Goal: Information Seeking & Learning: Learn about a topic

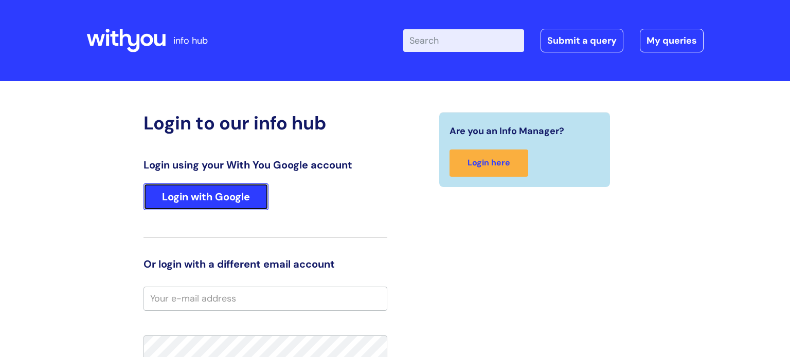
click at [225, 199] on link "Login with Google" at bounding box center [205, 197] width 125 height 27
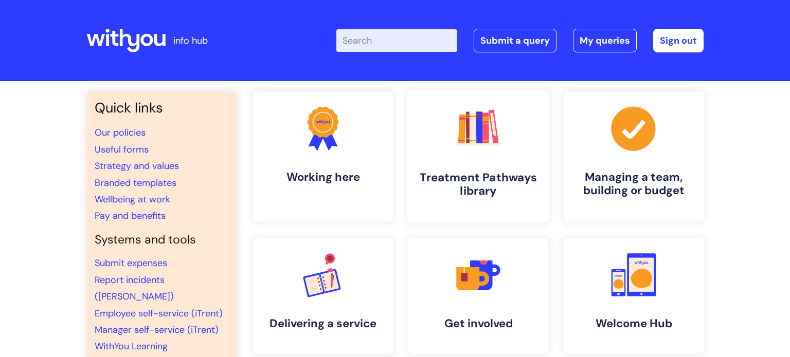
click at [451, 157] on link ".cls-1{fill:#f89b22;}.cls-1,.cls-2,.cls-3,.cls-4,.cls-5,.cls-6,.cls-7{stroke-wi…" at bounding box center [478, 157] width 142 height 132
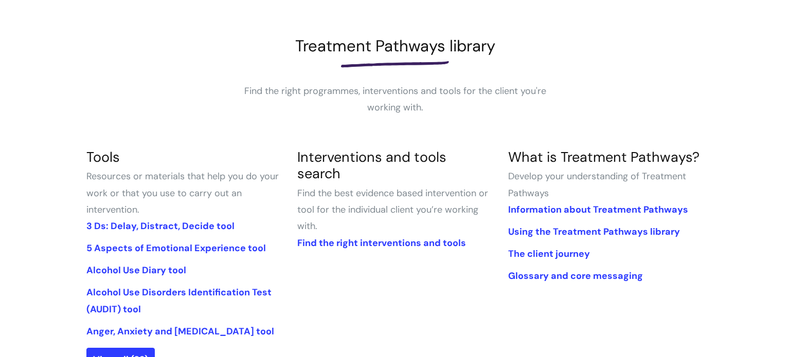
scroll to position [127, 0]
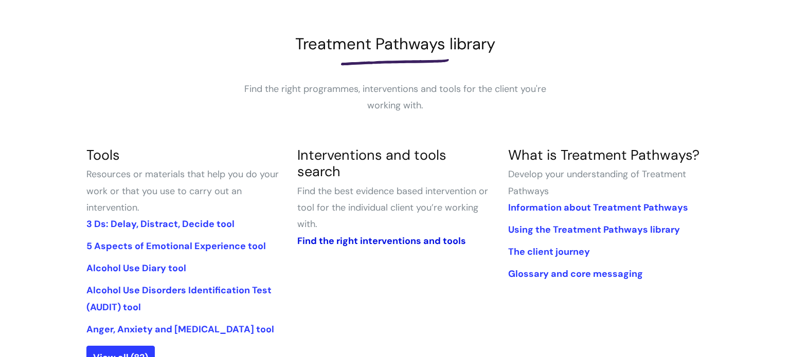
click at [414, 235] on link "Find the right interventions and tools" at bounding box center [381, 241] width 169 height 12
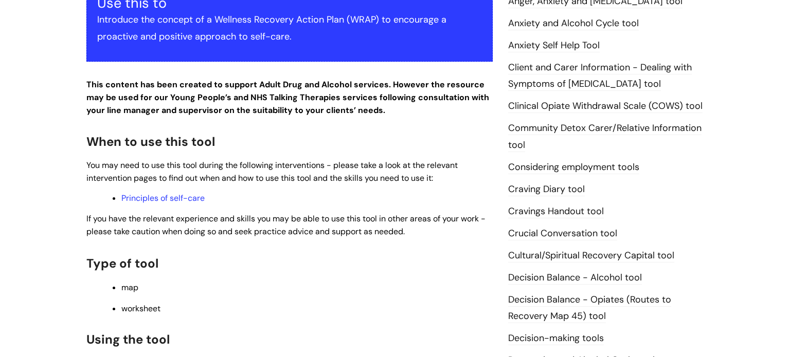
scroll to position [263, 0]
click at [156, 202] on link "Principles of self-care" at bounding box center [162, 198] width 83 height 11
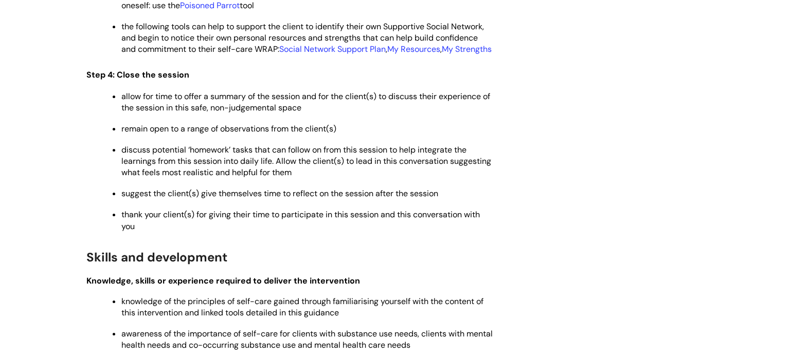
scroll to position [2007, 0]
click at [335, 54] on link "Social Network Support Plan" at bounding box center [332, 48] width 106 height 11
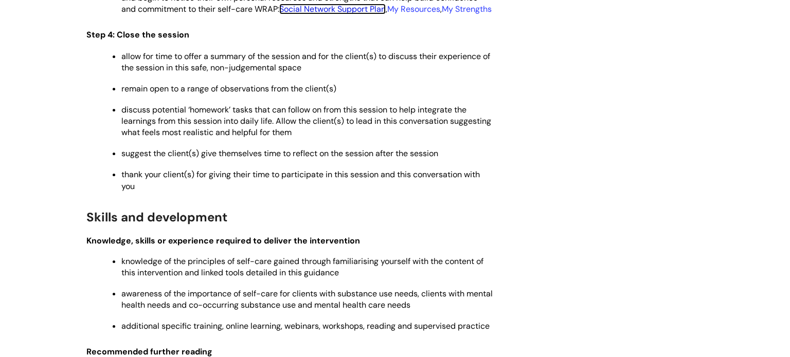
scroll to position [1928, 0]
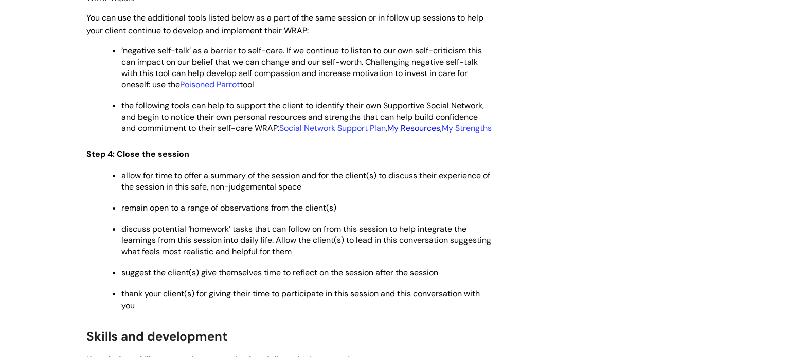
click at [416, 134] on link "My Resources" at bounding box center [413, 128] width 53 height 11
click at [442, 134] on link "My Strengths" at bounding box center [467, 128] width 50 height 11
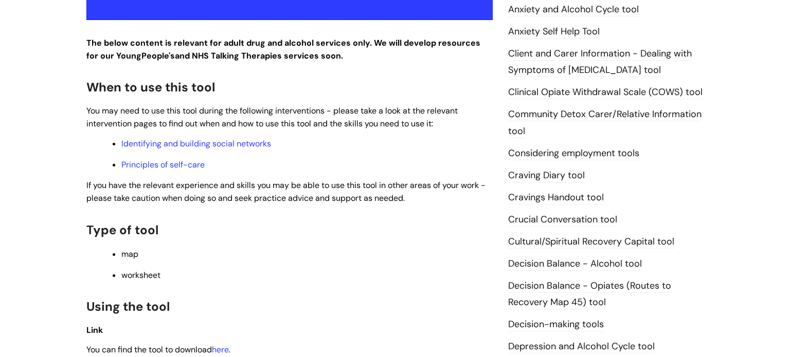
scroll to position [275, 0]
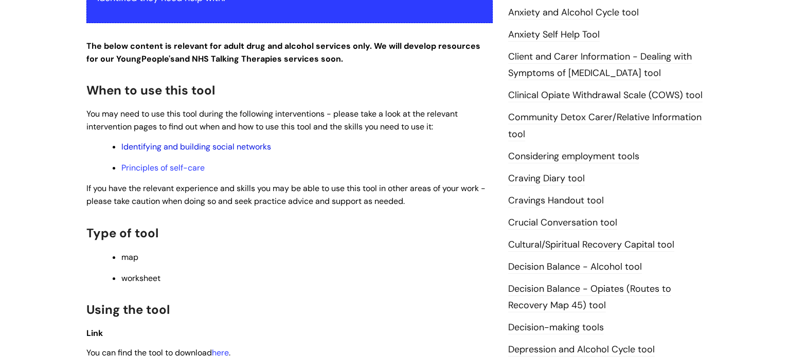
click at [253, 147] on link "Identifying and building social networks" at bounding box center [196, 146] width 150 height 11
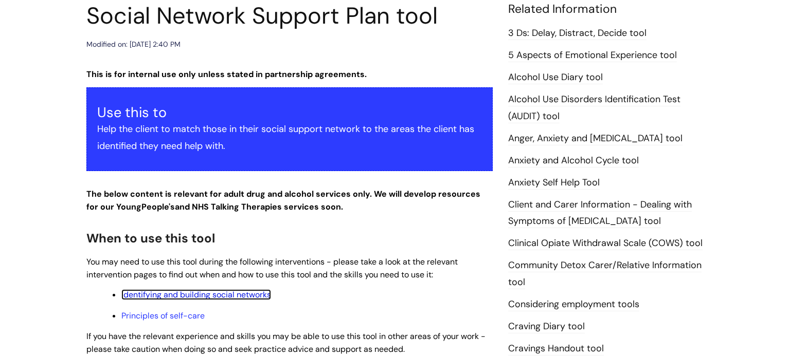
scroll to position [125, 0]
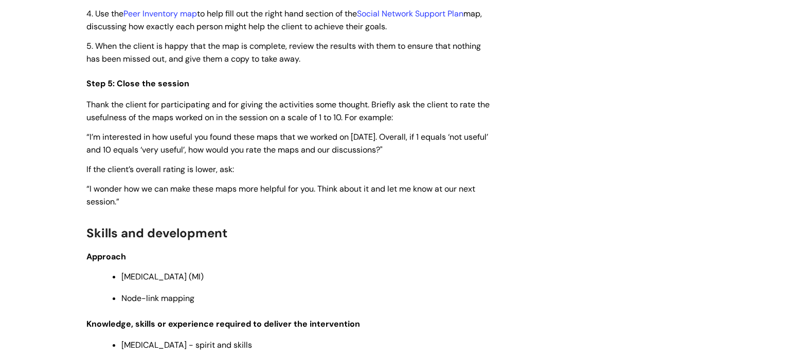
scroll to position [2597, 0]
click at [158, 19] on link "Peer Inventory map" at bounding box center [160, 13] width 74 height 11
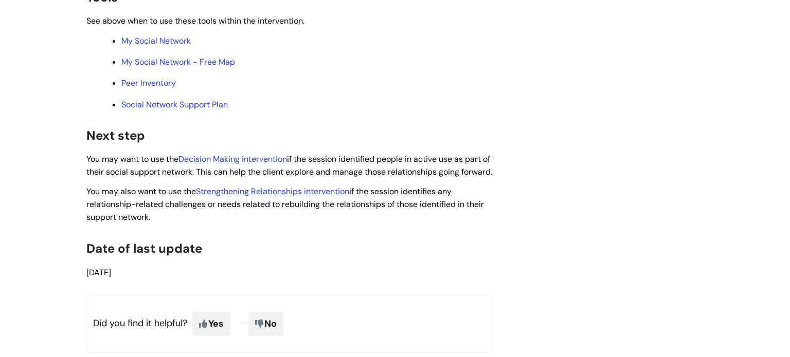
scroll to position [3234, 0]
click at [164, 45] on link "My Social Network" at bounding box center [155, 39] width 69 height 11
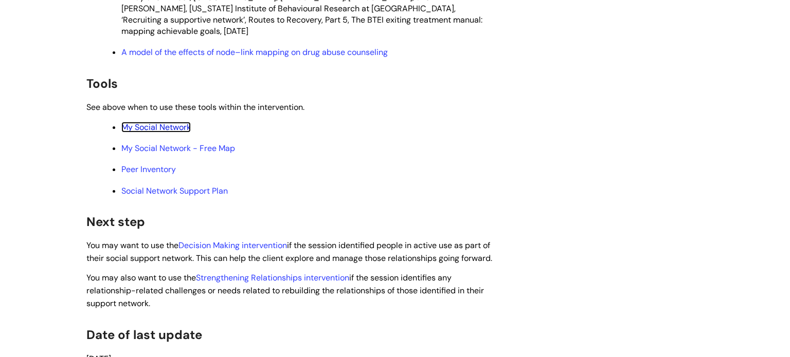
scroll to position [3146, 0]
click at [219, 197] on link "Social Network Support Plan" at bounding box center [174, 191] width 106 height 11
click at [219, 154] on link "My Social Network - Free Map" at bounding box center [178, 148] width 114 height 11
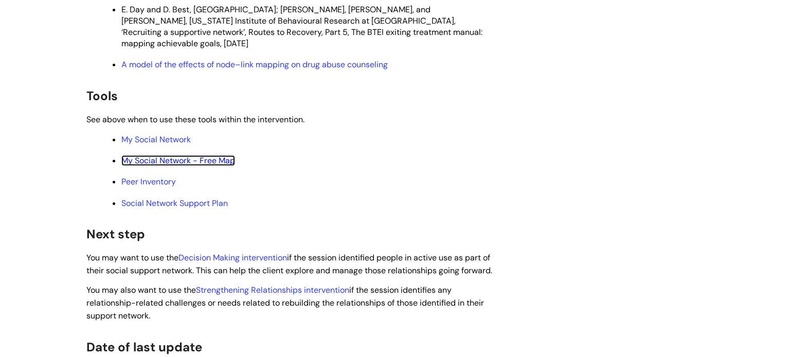
scroll to position [3130, 0]
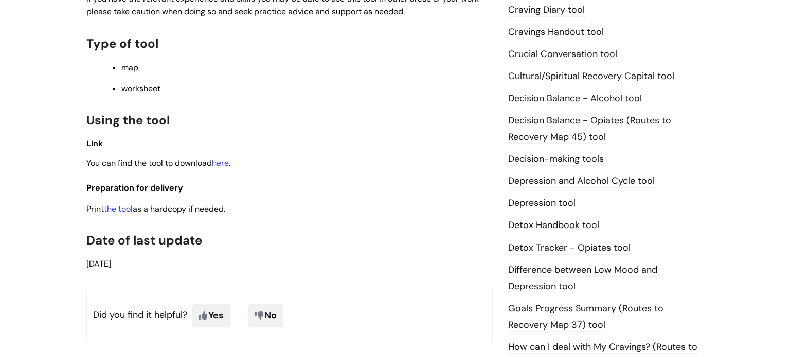
scroll to position [444, 0]
click at [226, 165] on link "here" at bounding box center [220, 162] width 17 height 11
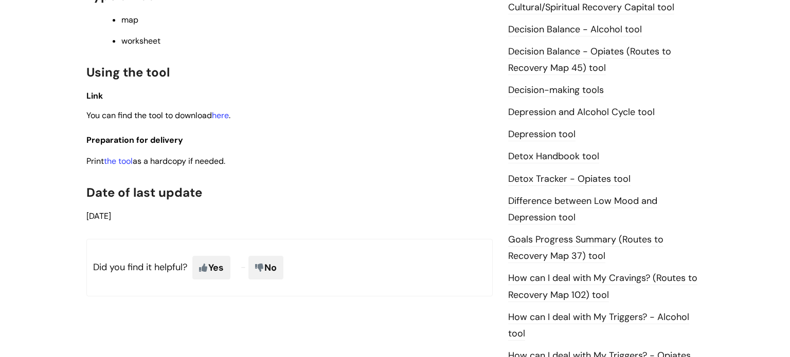
scroll to position [513, 0]
click at [228, 119] on link "here" at bounding box center [220, 115] width 17 height 11
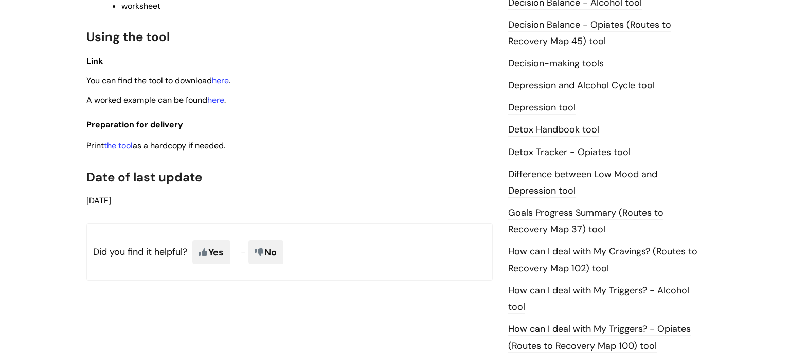
scroll to position [543, 0]
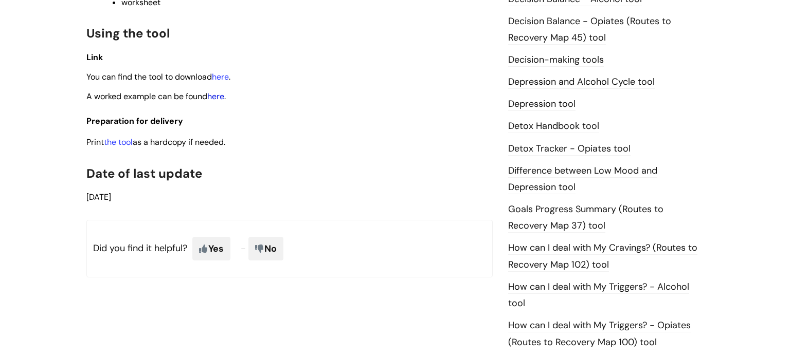
click at [223, 100] on link "here" at bounding box center [215, 96] width 17 height 11
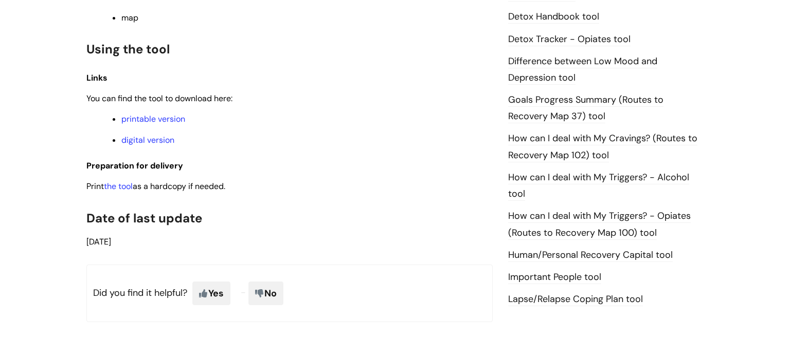
scroll to position [658, 0]
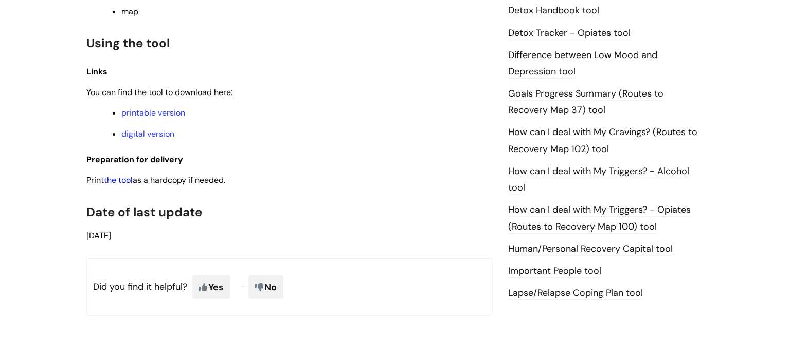
click at [124, 185] on link "the tool" at bounding box center [118, 180] width 29 height 11
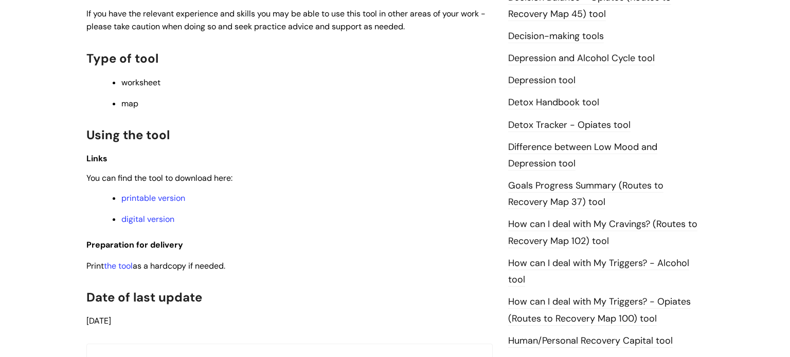
scroll to position [568, 0]
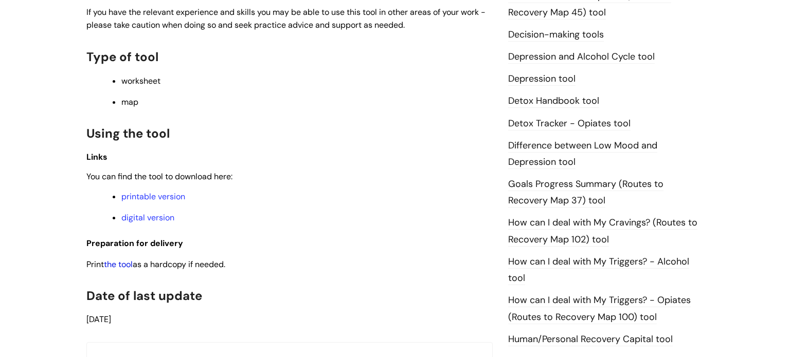
click at [130, 270] on link "the tool" at bounding box center [118, 264] width 29 height 11
